Goal: Obtain resource: Download file/media

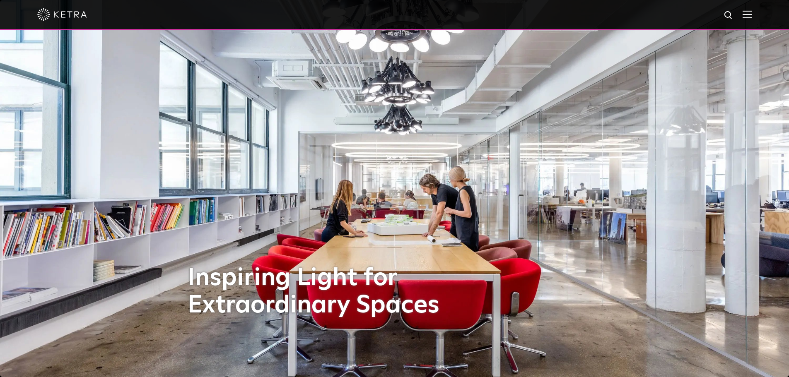
click at [752, 12] on img at bounding box center [747, 14] width 9 height 8
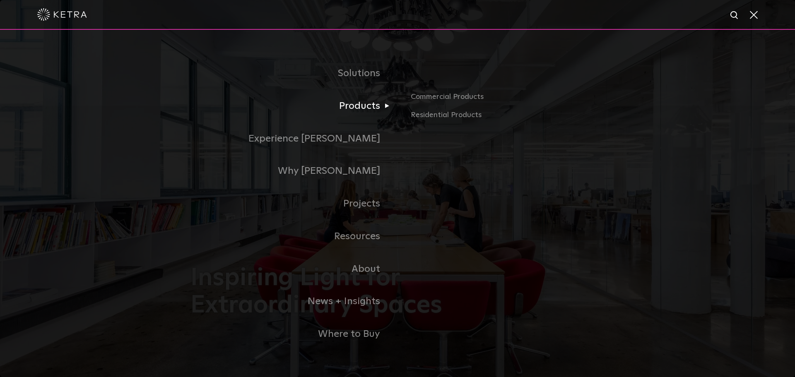
click at [344, 107] on link "Products" at bounding box center [294, 106] width 207 height 33
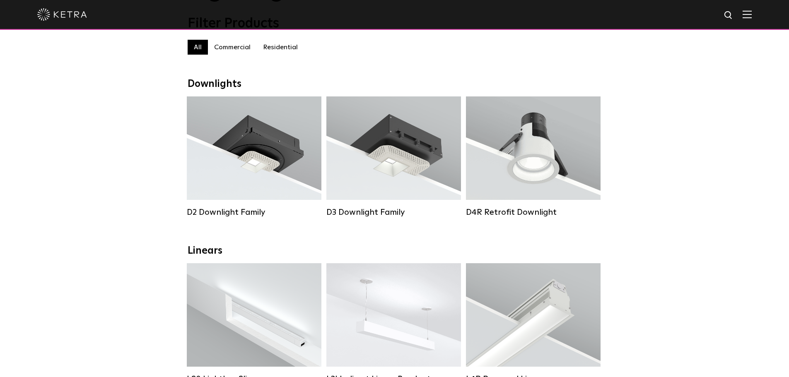
scroll to position [124, 0]
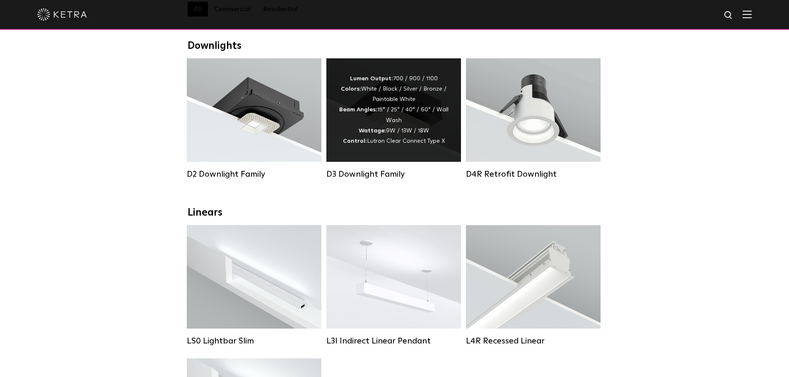
click at [404, 126] on div "Lumen Output: 700 / 900 / 1100 Colors: White / Black / Silver / Bronze / Painta…" at bounding box center [394, 110] width 110 height 73
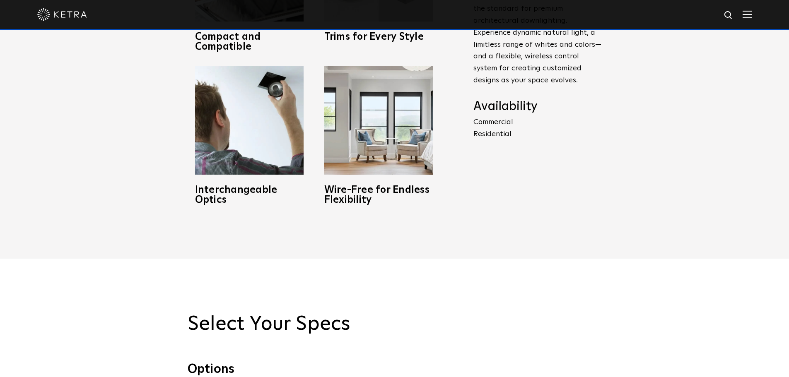
scroll to position [456, 0]
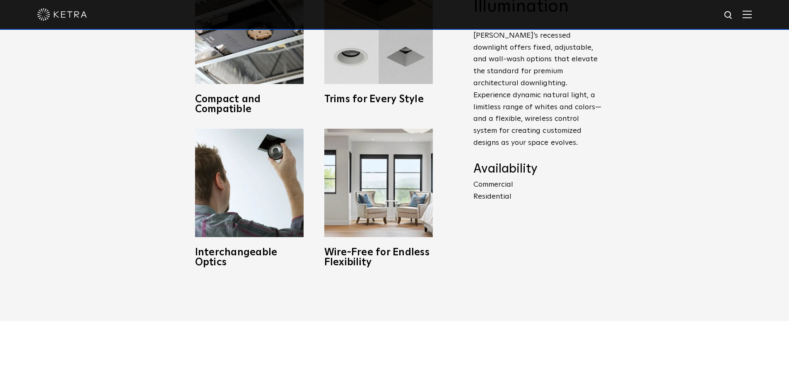
click at [505, 187] on p "Commercial Residential" at bounding box center [537, 191] width 128 height 24
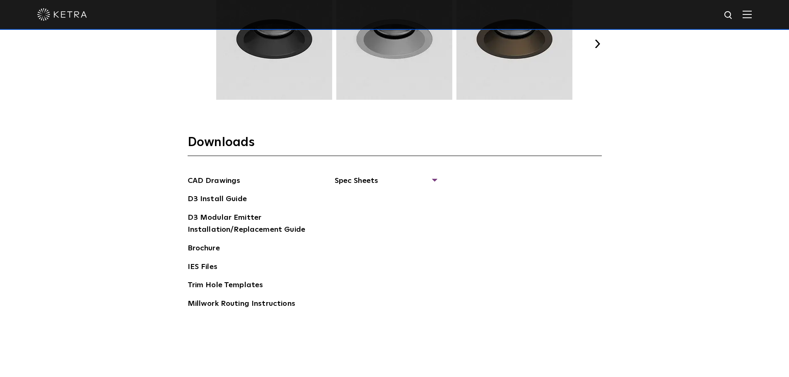
scroll to position [1201, 0]
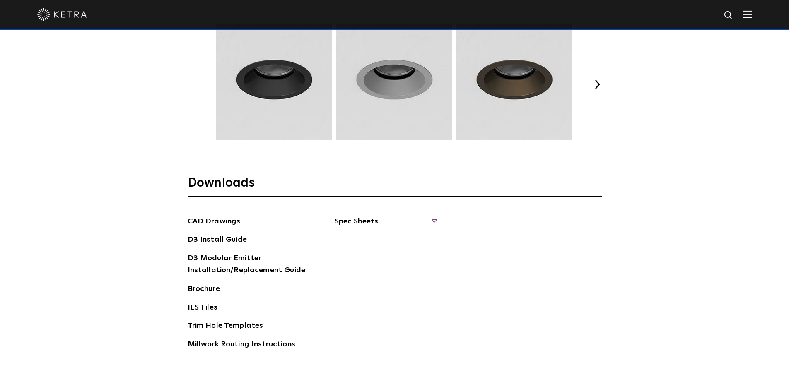
click at [405, 224] on span "Spec Sheets" at bounding box center [385, 225] width 101 height 18
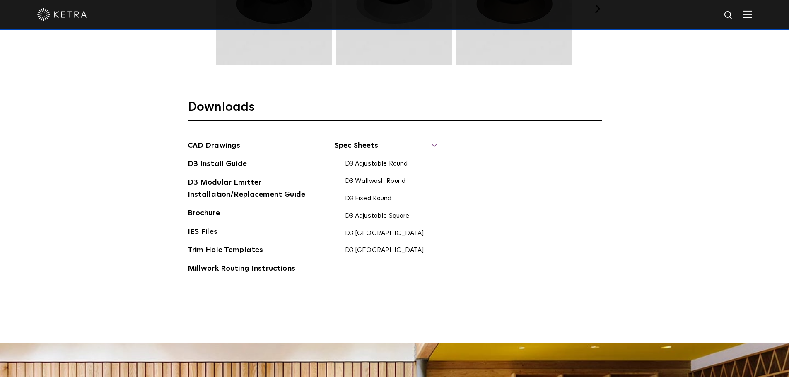
scroll to position [1284, 0]
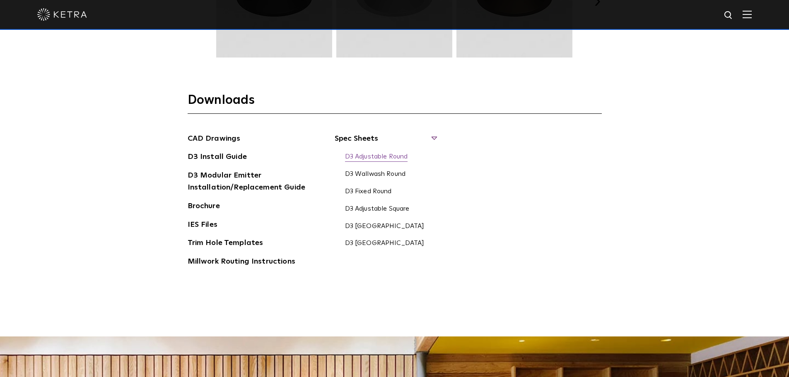
click at [369, 155] on link "D3 Adjustable Round" at bounding box center [376, 157] width 63 height 9
click at [211, 159] on link "D3 Install Guide" at bounding box center [217, 157] width 59 height 13
click at [217, 206] on link "Brochure" at bounding box center [204, 206] width 32 height 13
click at [265, 261] on link "Millwork Routing Instructions" at bounding box center [242, 262] width 108 height 13
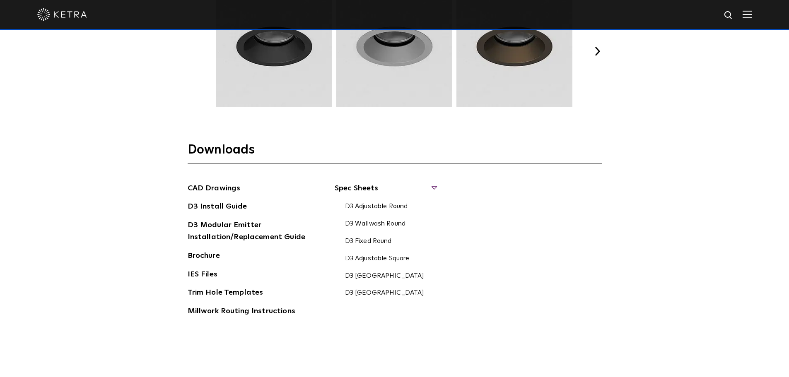
scroll to position [1196, 0]
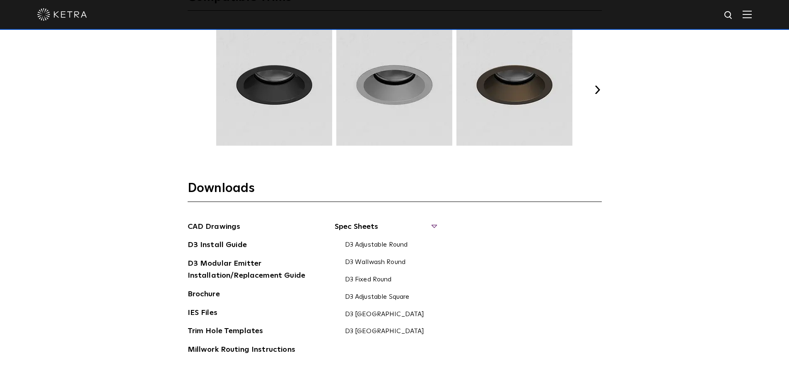
click at [752, 15] on img at bounding box center [747, 14] width 9 height 8
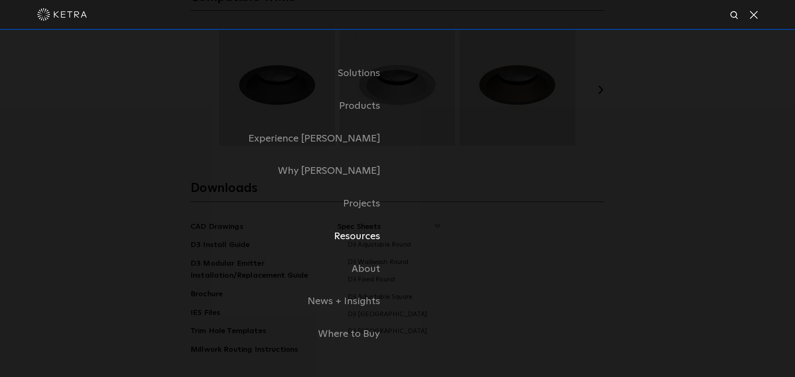
click at [371, 245] on link "Resources" at bounding box center [294, 236] width 207 height 33
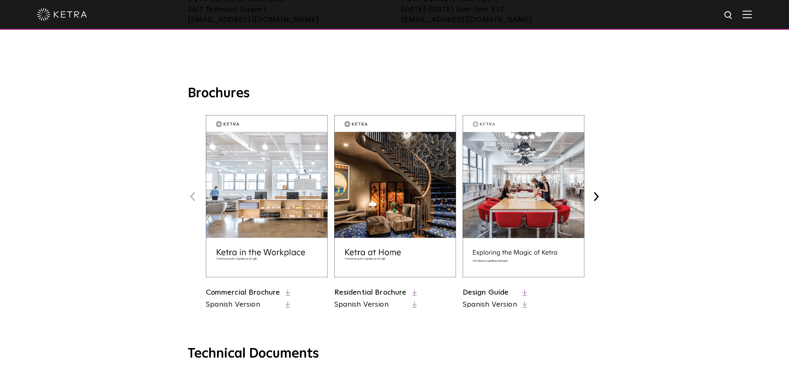
scroll to position [290, 0]
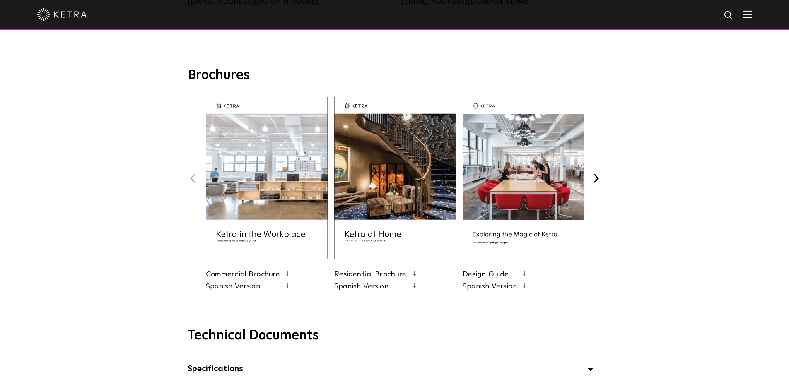
click at [414, 276] on icon at bounding box center [414, 275] width 5 height 6
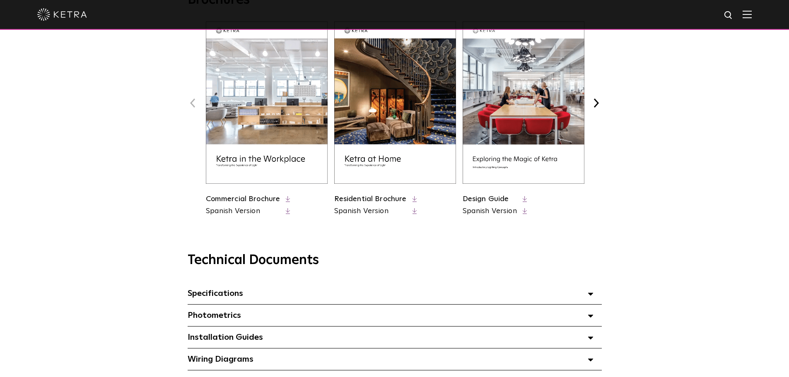
scroll to position [373, 0]
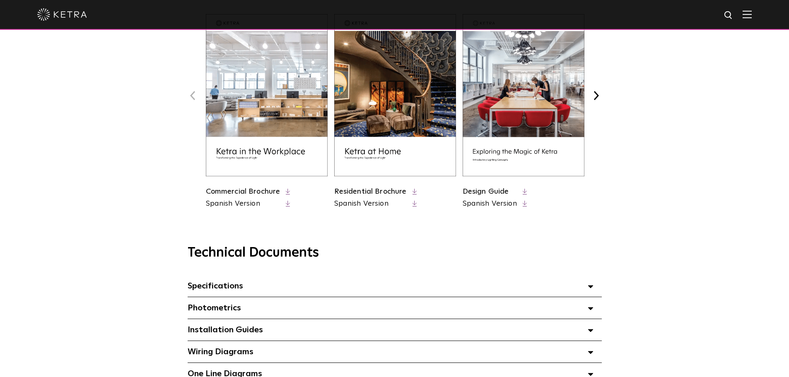
click at [524, 193] on icon at bounding box center [525, 192] width 5 height 6
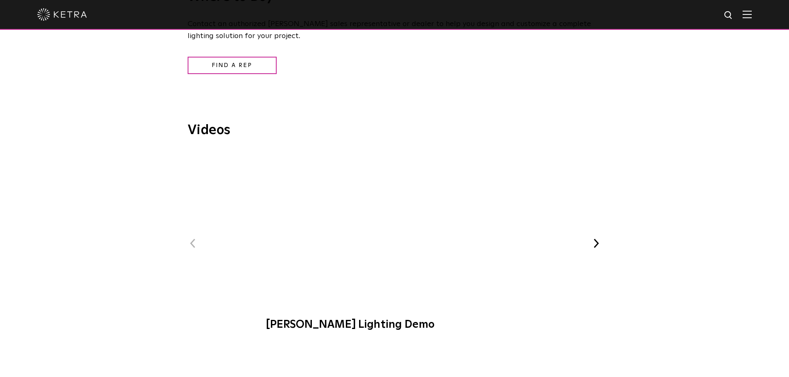
scroll to position [953, 0]
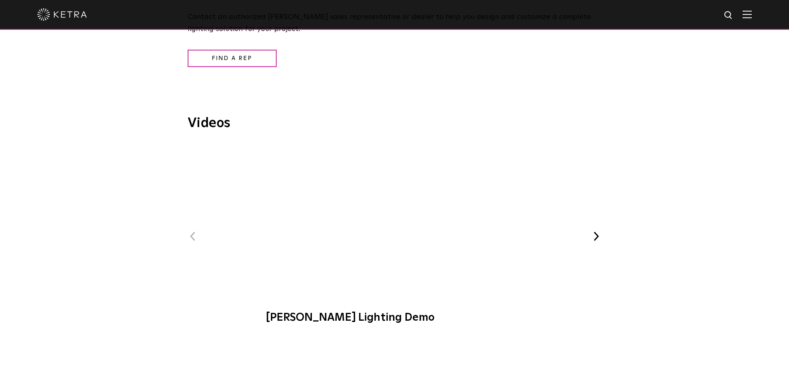
click at [596, 238] on button "Next" at bounding box center [596, 236] width 11 height 11
click at [594, 241] on button "Next" at bounding box center [596, 242] width 11 height 11
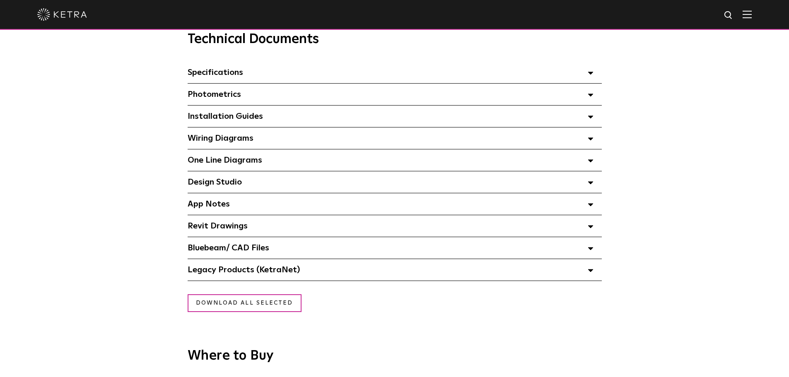
scroll to position [580, 0]
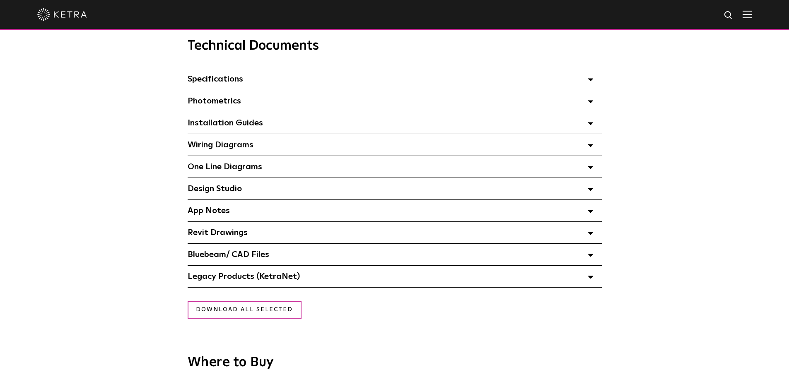
click at [595, 78] on div "Specifications Select checkboxes to use the bulk download option below" at bounding box center [395, 79] width 414 height 22
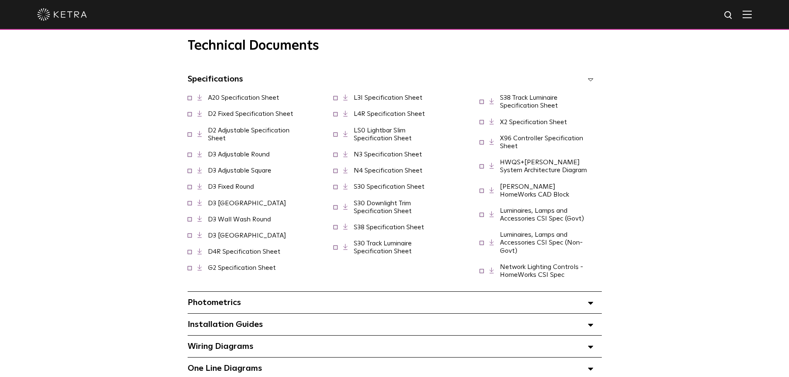
click at [591, 81] on icon at bounding box center [591, 79] width 6 height 3
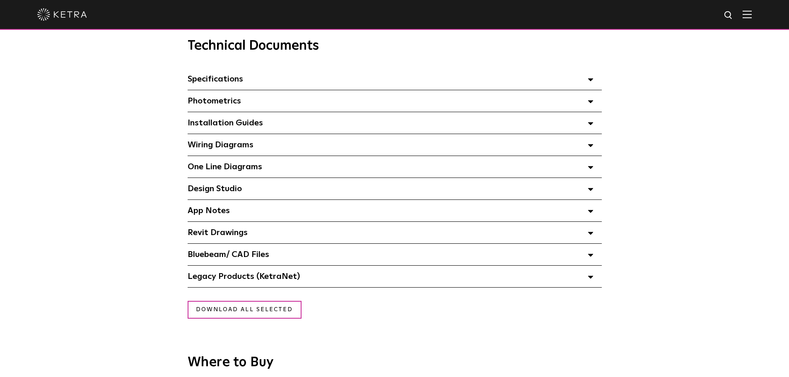
click at [584, 124] on div "Installation Guides Select checkboxes to use the bulk download option below" at bounding box center [395, 123] width 414 height 22
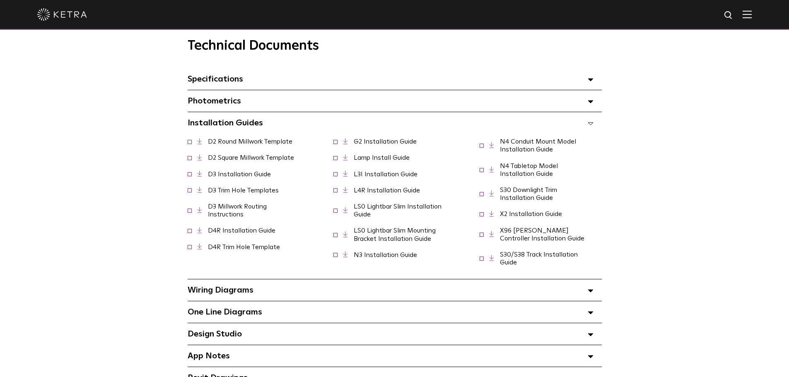
click at [584, 124] on div "Installation Guides Select checkboxes to use the bulk download option below" at bounding box center [395, 123] width 414 height 22
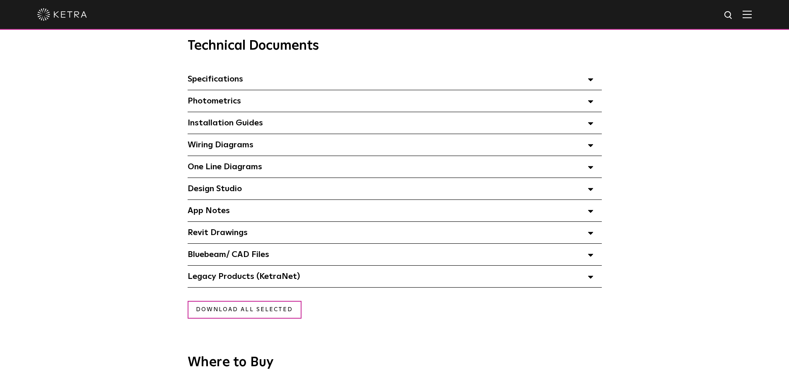
click at [589, 147] on polygon at bounding box center [590, 146] width 5 height 2
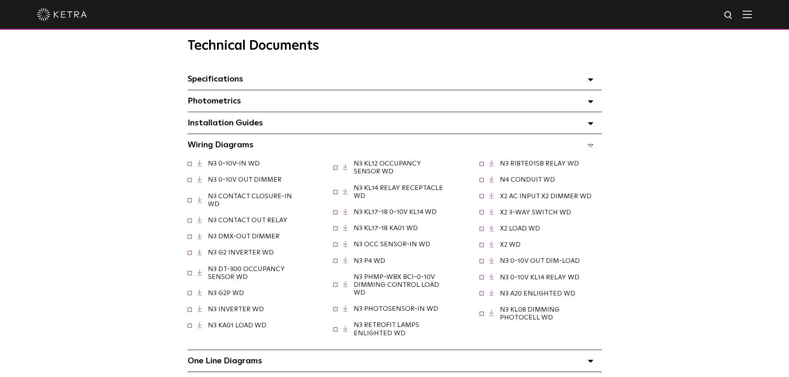
click at [589, 147] on polygon at bounding box center [590, 146] width 5 height 2
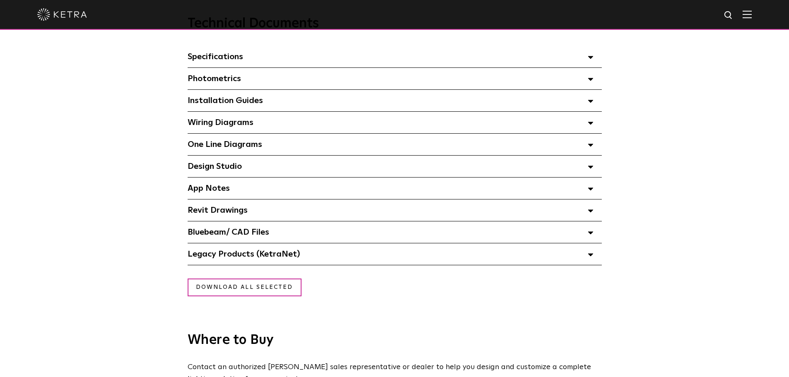
scroll to position [621, 0]
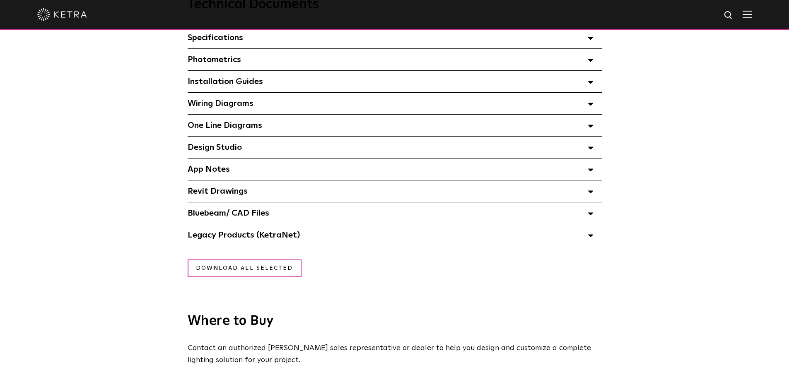
click at [596, 155] on div "Design Studio Select checkboxes to use the bulk download option below" at bounding box center [395, 148] width 414 height 22
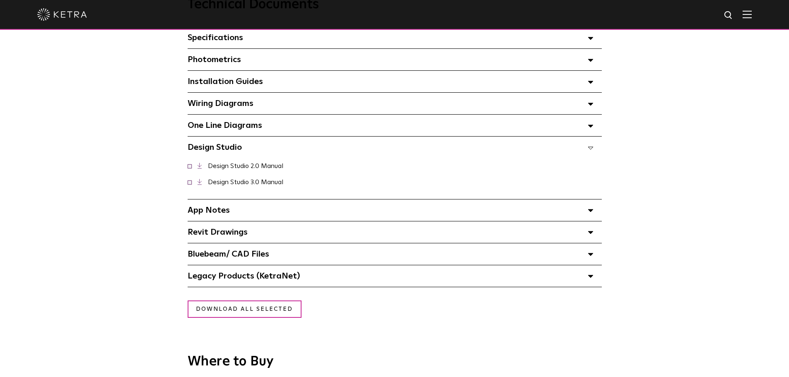
click at [592, 153] on span at bounding box center [591, 147] width 6 height 11
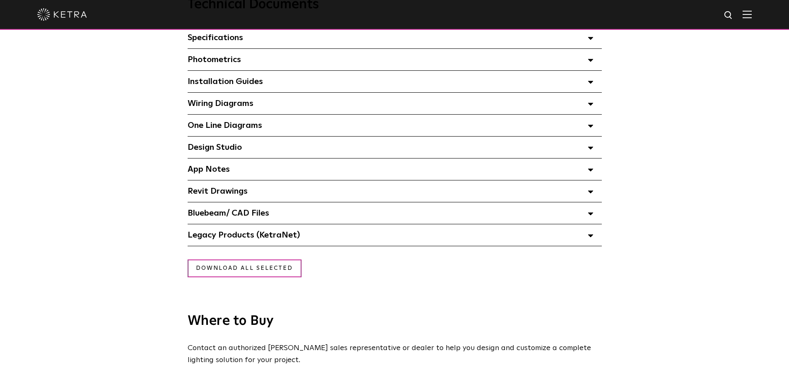
click at [588, 171] on icon at bounding box center [591, 170] width 6 height 3
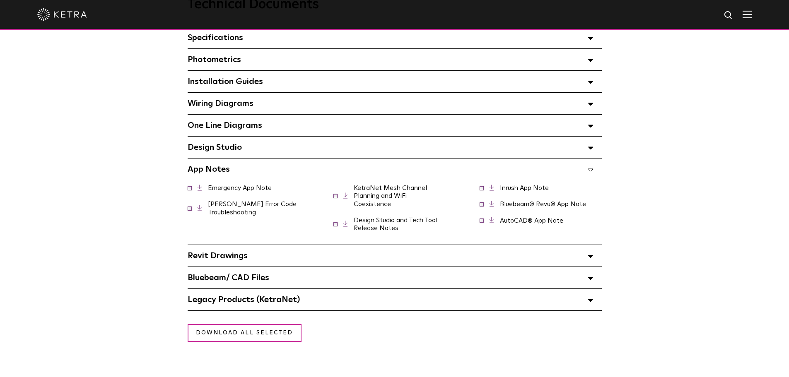
click at [588, 171] on icon at bounding box center [591, 170] width 6 height 3
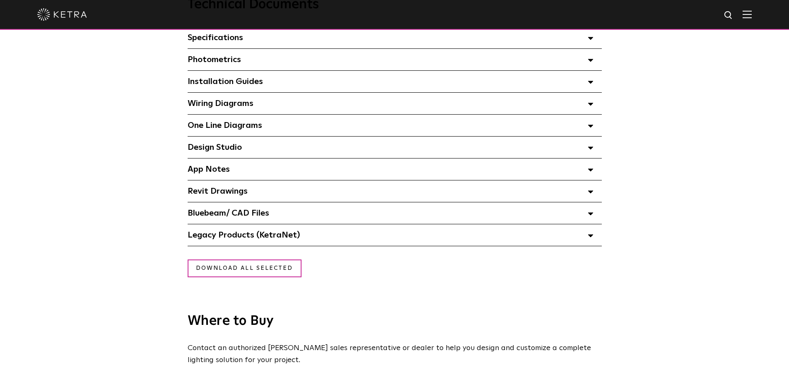
click at [588, 193] on icon at bounding box center [591, 192] width 6 height 3
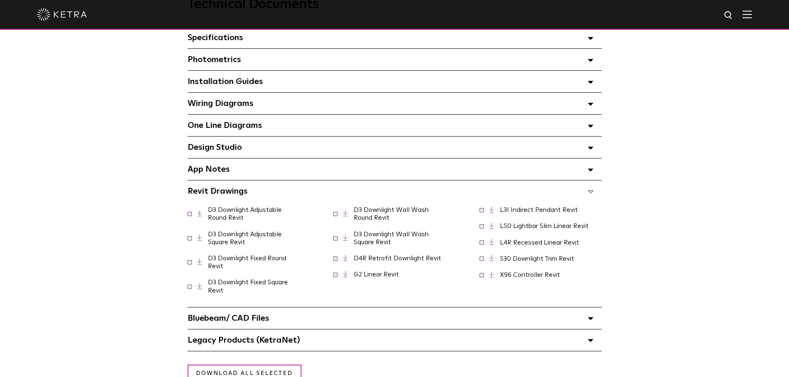
click at [588, 193] on icon at bounding box center [591, 192] width 6 height 3
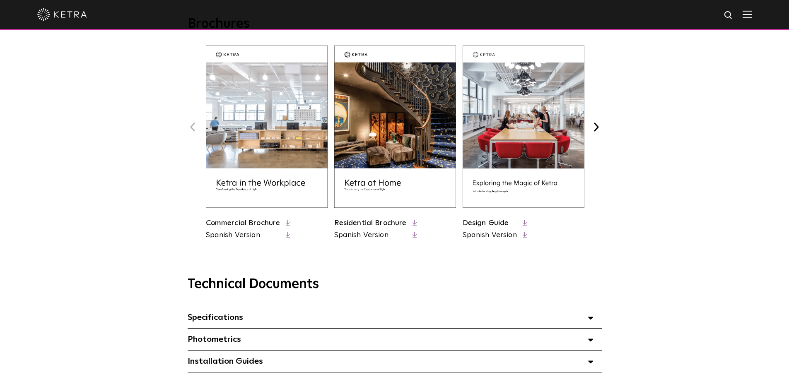
scroll to position [331, 0]
